Goal: Information Seeking & Learning: Learn about a topic

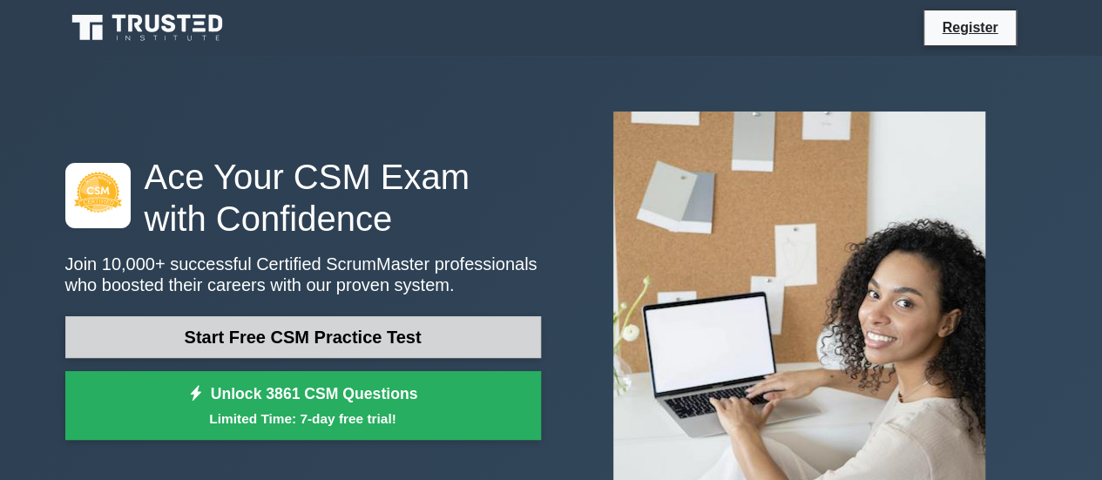
click at [408, 337] on link "Start Free CSM Practice Test" at bounding box center [302, 337] width 475 height 42
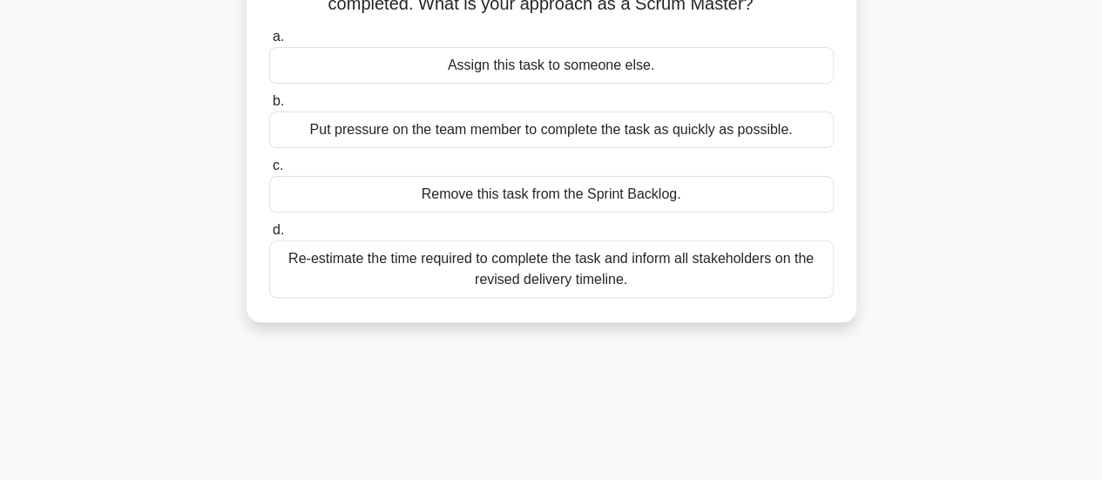
scroll to position [348, 0]
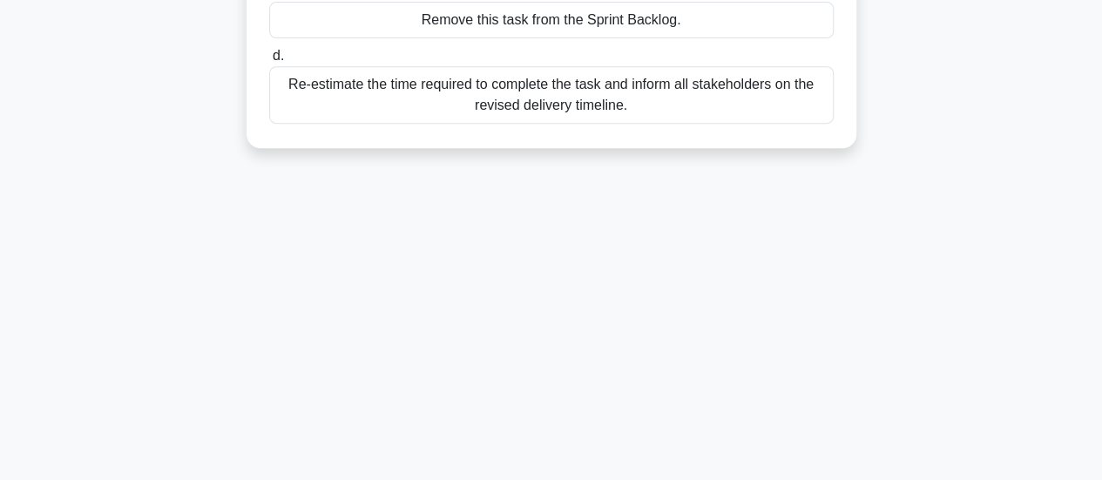
click at [448, 103] on div "Re-estimate the time required to complete the task and inform all stakeholders …" at bounding box center [551, 94] width 564 height 57
click at [269, 62] on input "d. Re-estimate the time required to complete the task and inform all stakeholde…" at bounding box center [269, 56] width 0 height 11
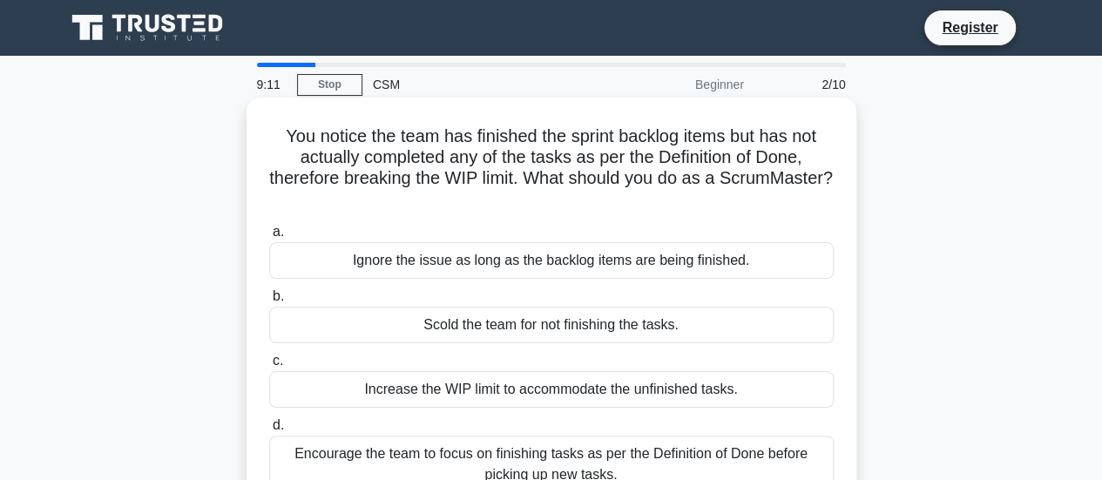
scroll to position [87, 0]
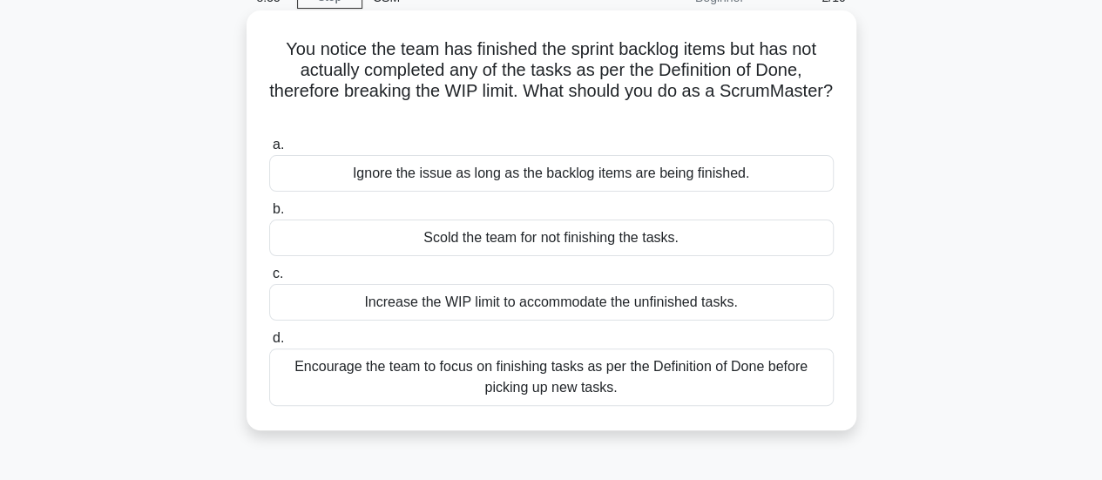
click at [552, 373] on div "Encourage the team to focus on finishing tasks as per the Definition of Done be…" at bounding box center [551, 376] width 564 height 57
click at [269, 344] on input "d. Encourage the team to focus on finishing tasks as per the Definition of Done…" at bounding box center [269, 338] width 0 height 11
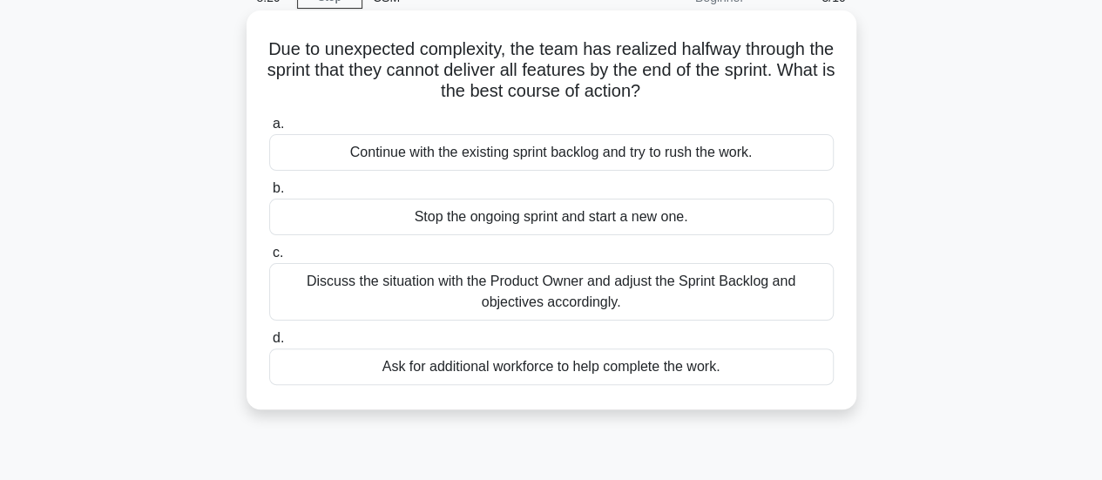
click at [564, 295] on div "Discuss the situation with the Product Owner and adjust the Sprint Backlog and …" at bounding box center [551, 291] width 564 height 57
click at [269, 259] on input "c. Discuss the situation with the Product Owner and adjust the Sprint Backlog a…" at bounding box center [269, 252] width 0 height 11
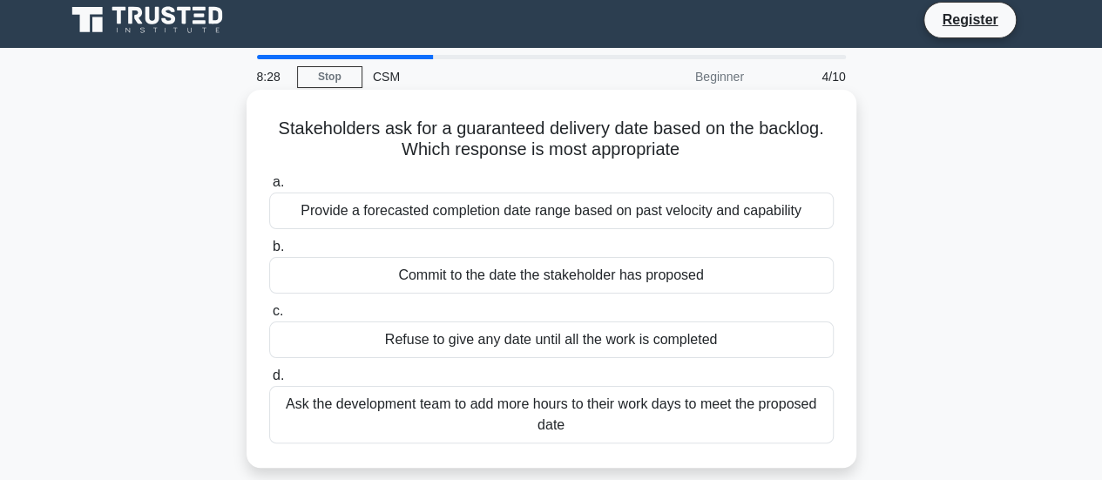
scroll to position [0, 0]
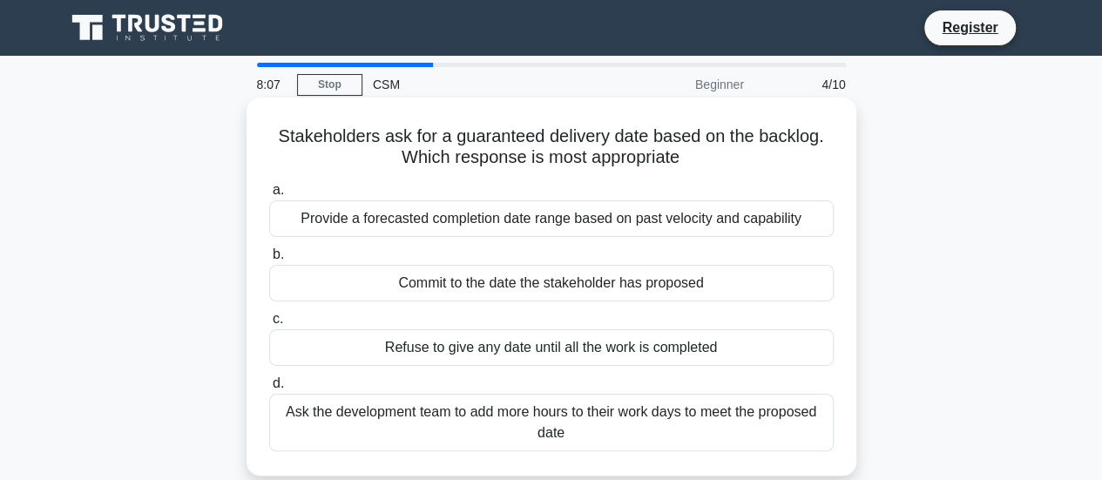
click at [627, 220] on div "Provide a forecasted completion date range based on past velocity and capability" at bounding box center [551, 218] width 564 height 37
click at [269, 196] on input "a. Provide a forecasted completion date range based on past velocity and capabi…" at bounding box center [269, 190] width 0 height 11
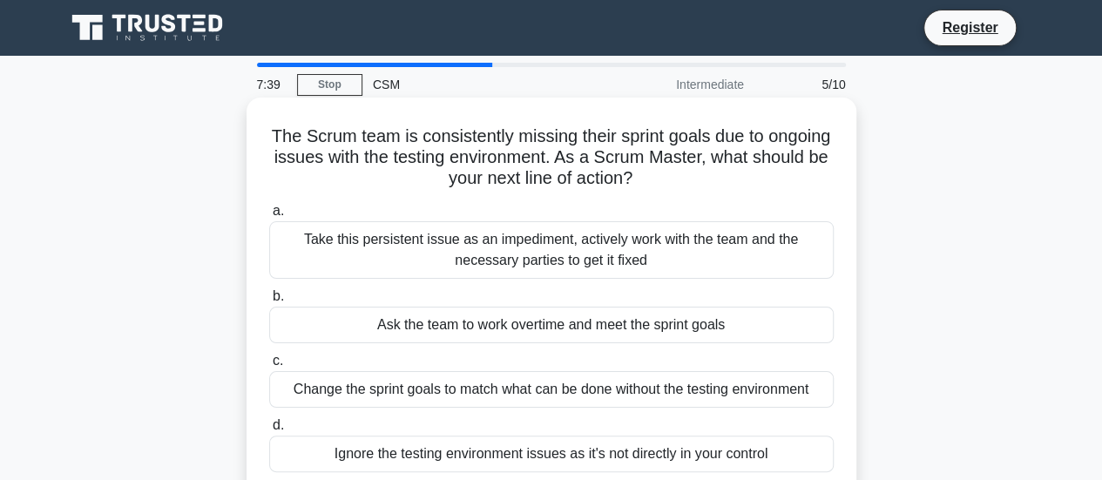
click at [562, 257] on div "Take this persistent issue as an impediment, actively work with the team and th…" at bounding box center [551, 249] width 564 height 57
click at [269, 217] on input "a. Take this persistent issue as an impediment, actively work with the team and…" at bounding box center [269, 211] width 0 height 11
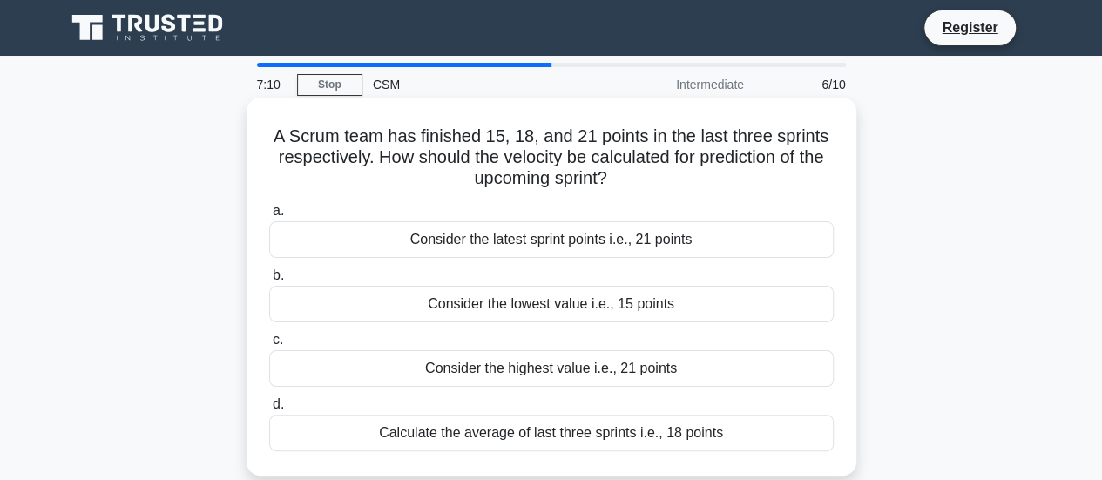
click at [544, 242] on div "Consider the latest sprint points i.e., 21 points" at bounding box center [551, 239] width 564 height 37
click at [269, 217] on input "a. Consider the latest sprint points i.e., 21 points" at bounding box center [269, 211] width 0 height 11
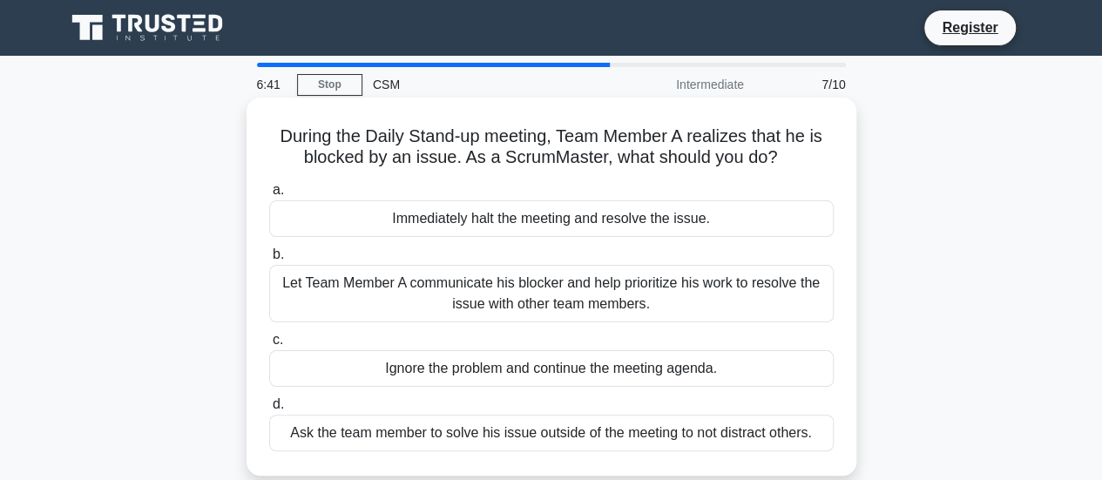
click at [636, 288] on div "Let Team Member A communicate his blocker and help prioritize his work to resol…" at bounding box center [551, 293] width 564 height 57
click at [269, 260] on input "b. Let Team Member A communicate his blocker and help prioritize his work to re…" at bounding box center [269, 254] width 0 height 11
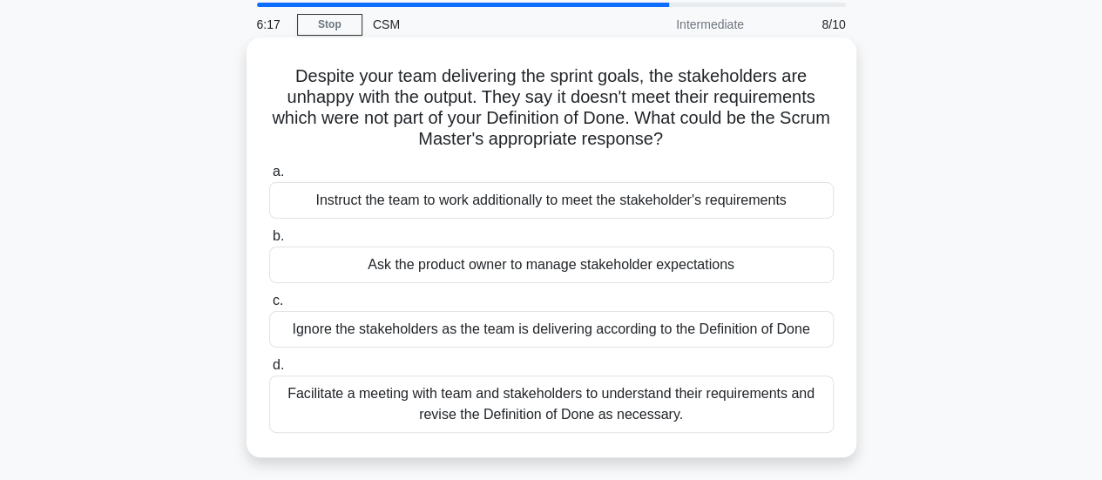
scroll to position [174, 0]
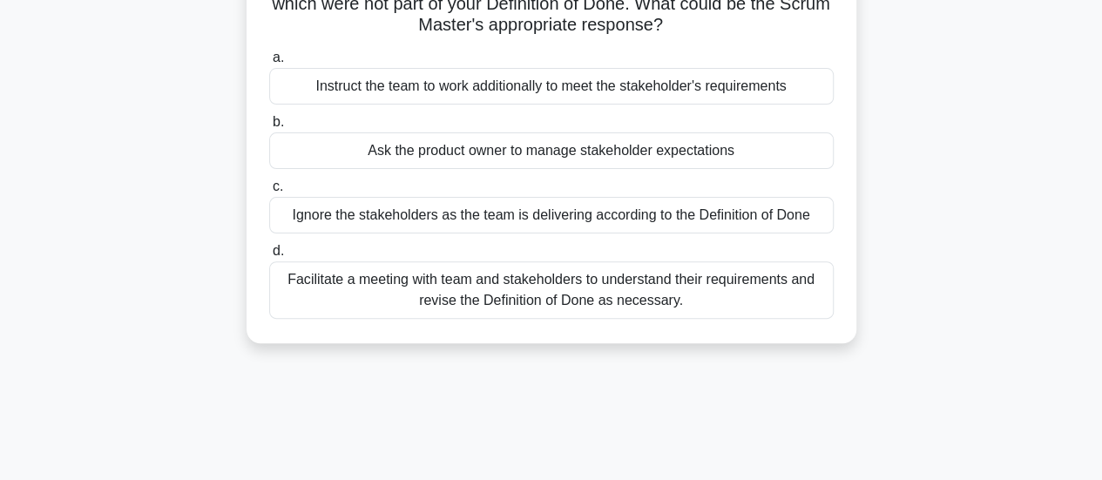
click at [575, 285] on div "Facilitate a meeting with team and stakeholders to understand their requirement…" at bounding box center [551, 289] width 564 height 57
click at [269, 257] on input "d. Facilitate a meeting with team and stakeholders to understand their requirem…" at bounding box center [269, 251] width 0 height 11
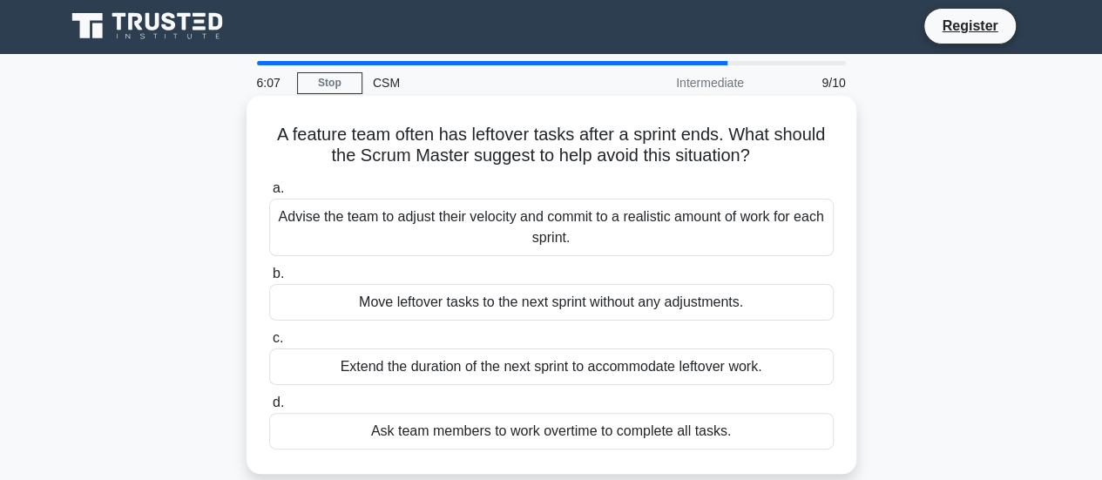
scroll to position [0, 0]
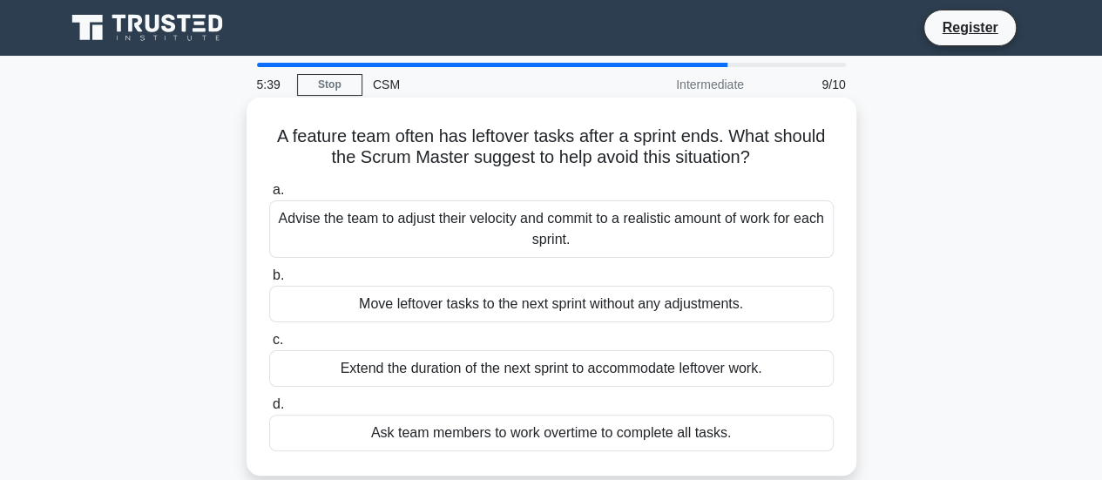
click at [597, 226] on div "Advise the team to adjust their velocity and commit to a realistic amount of wo…" at bounding box center [551, 228] width 564 height 57
click at [269, 196] on input "a. Advise the team to adjust their velocity and commit to a realistic amount of…" at bounding box center [269, 190] width 0 height 11
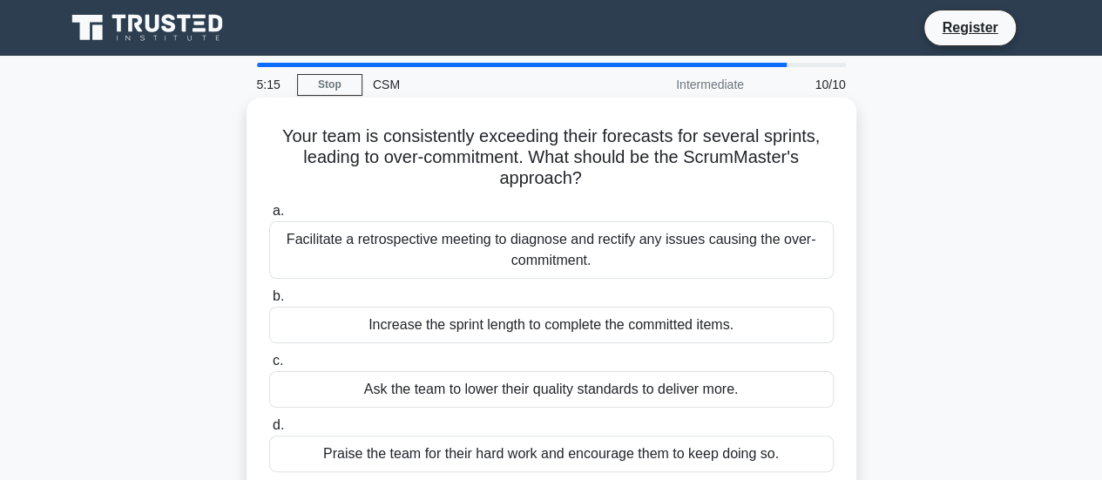
click at [577, 246] on div "Facilitate a retrospective meeting to diagnose and rectify any issues causing t…" at bounding box center [551, 249] width 564 height 57
click at [269, 217] on input "a. Facilitate a retrospective meeting to diagnose and rectify any issues causin…" at bounding box center [269, 211] width 0 height 11
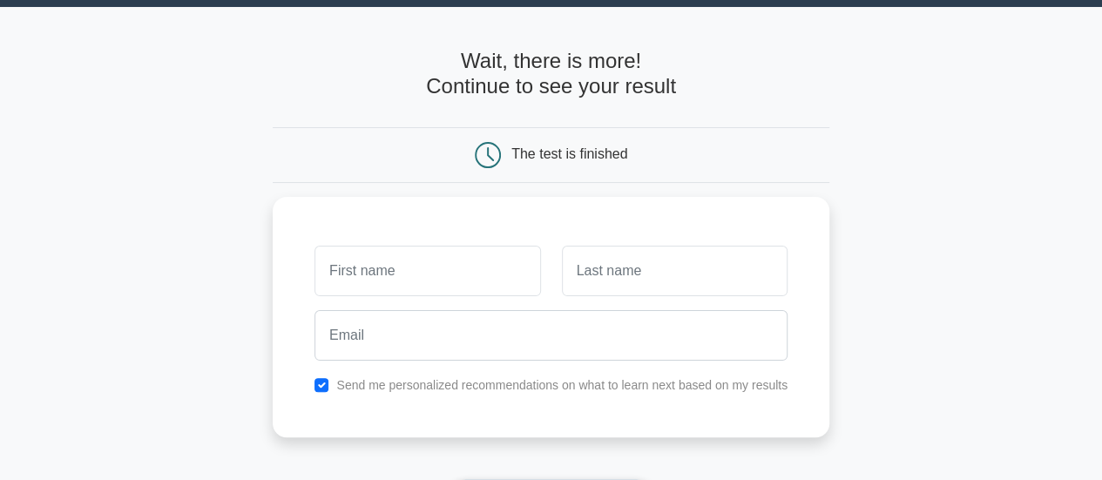
scroll to position [87, 0]
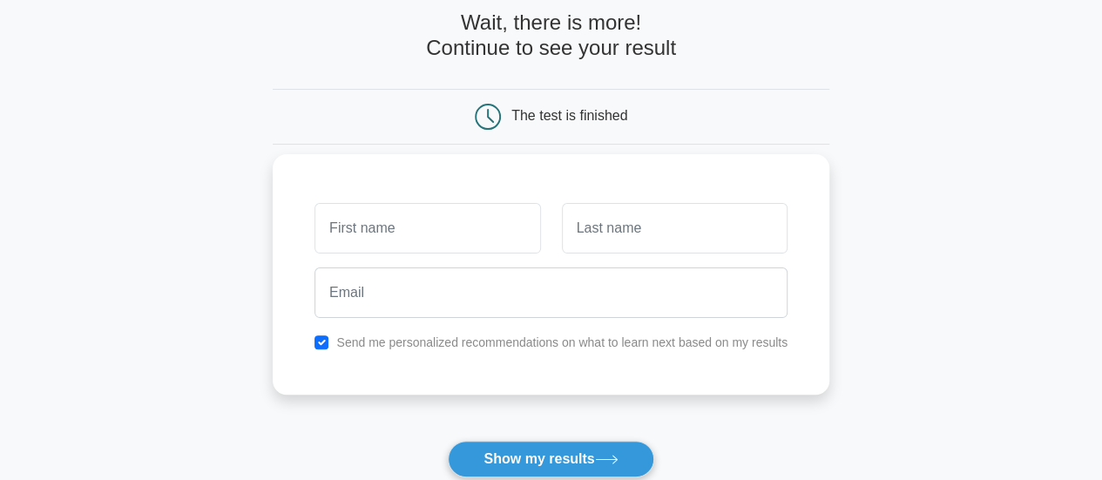
click at [461, 224] on input "text" at bounding box center [427, 228] width 226 height 51
type input "Jitendra"
click at [637, 239] on input "text" at bounding box center [675, 228] width 226 height 51
type input "behera"
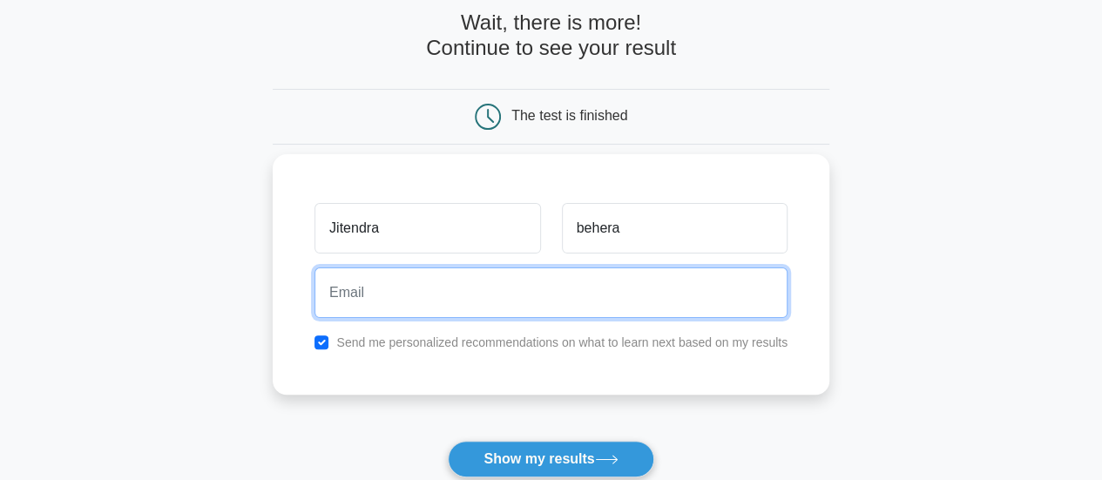
click at [456, 295] on input "email" at bounding box center [550, 292] width 473 height 51
type input "saijeetendra@rediffmail.com"
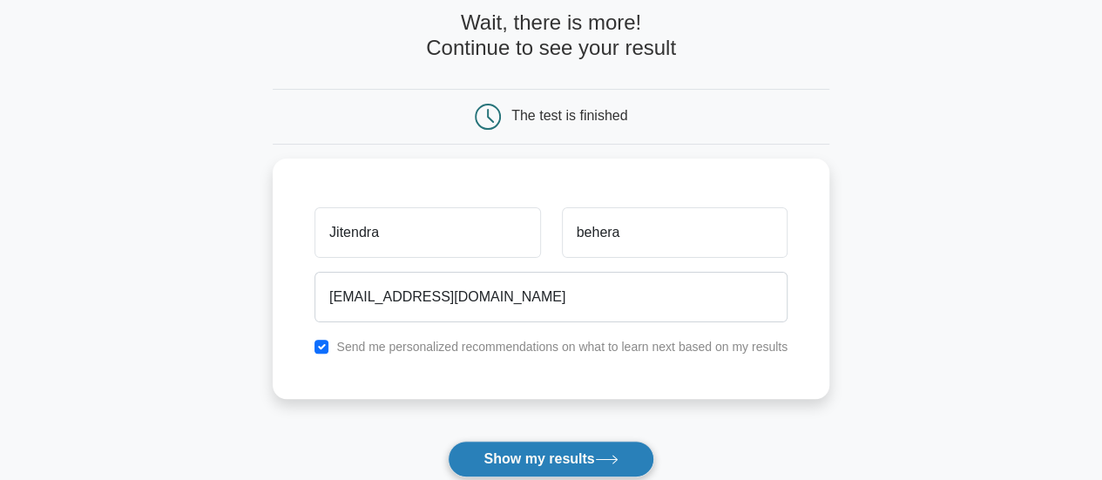
click at [545, 461] on button "Show my results" at bounding box center [551, 459] width 206 height 37
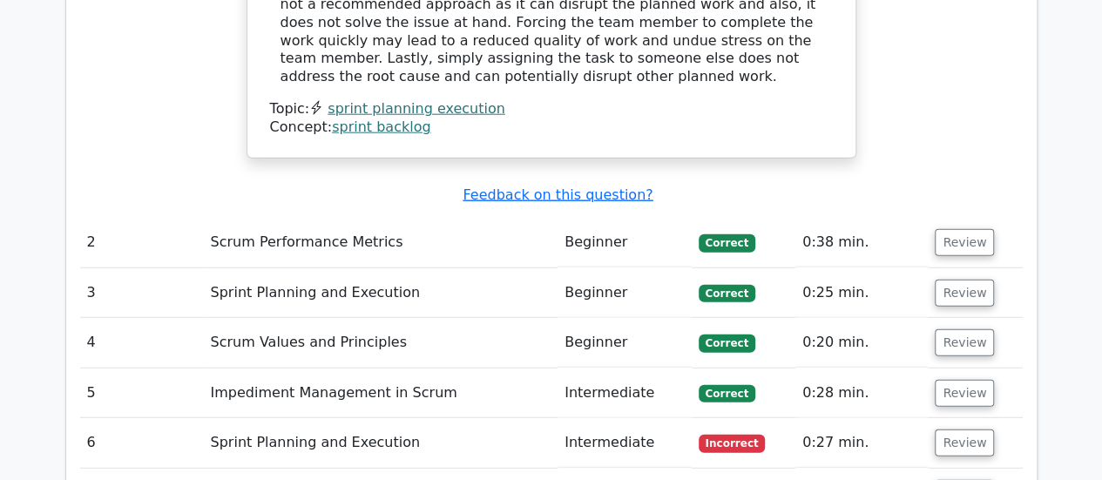
scroll to position [2177, 0]
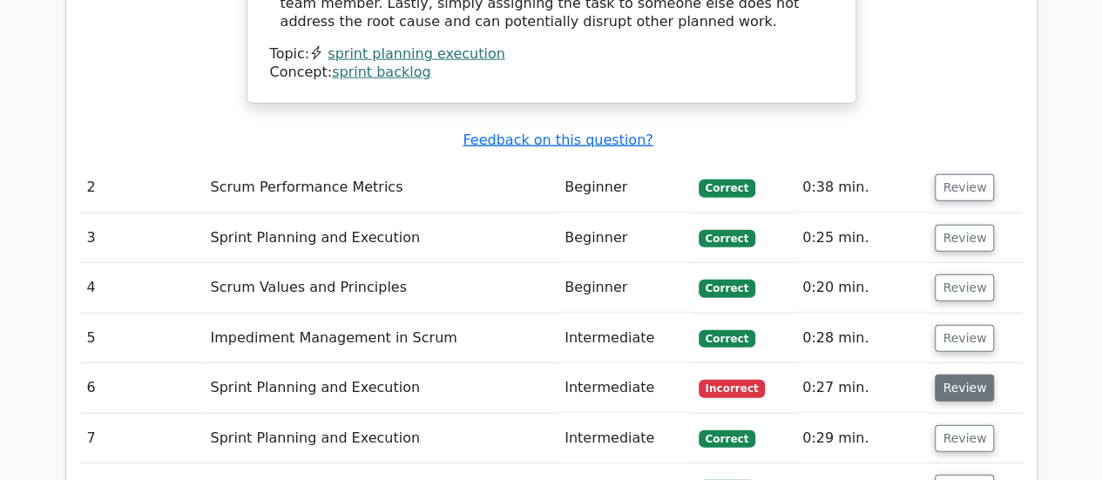
click at [960, 374] on button "Review" at bounding box center [963, 387] width 59 height 27
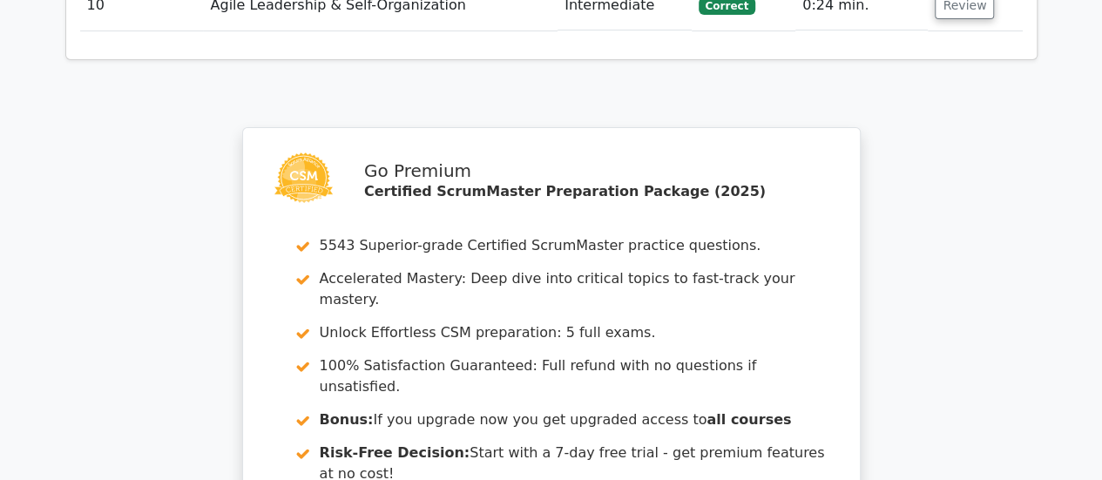
scroll to position [3744, 0]
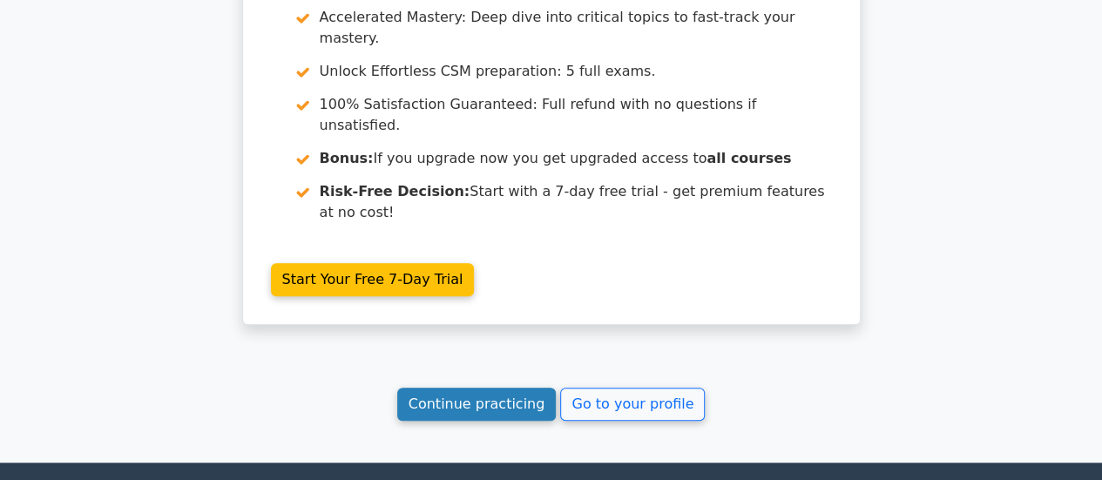
click at [500, 388] on link "Continue practicing" at bounding box center [476, 404] width 159 height 33
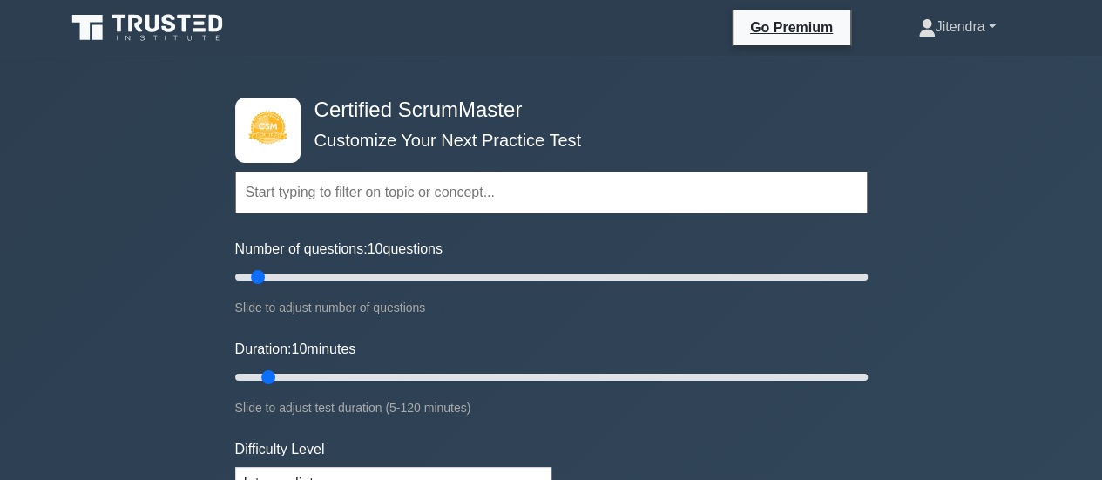
click at [994, 30] on link "Jitendra" at bounding box center [956, 27] width 161 height 35
